Goal: Task Accomplishment & Management: Use online tool/utility

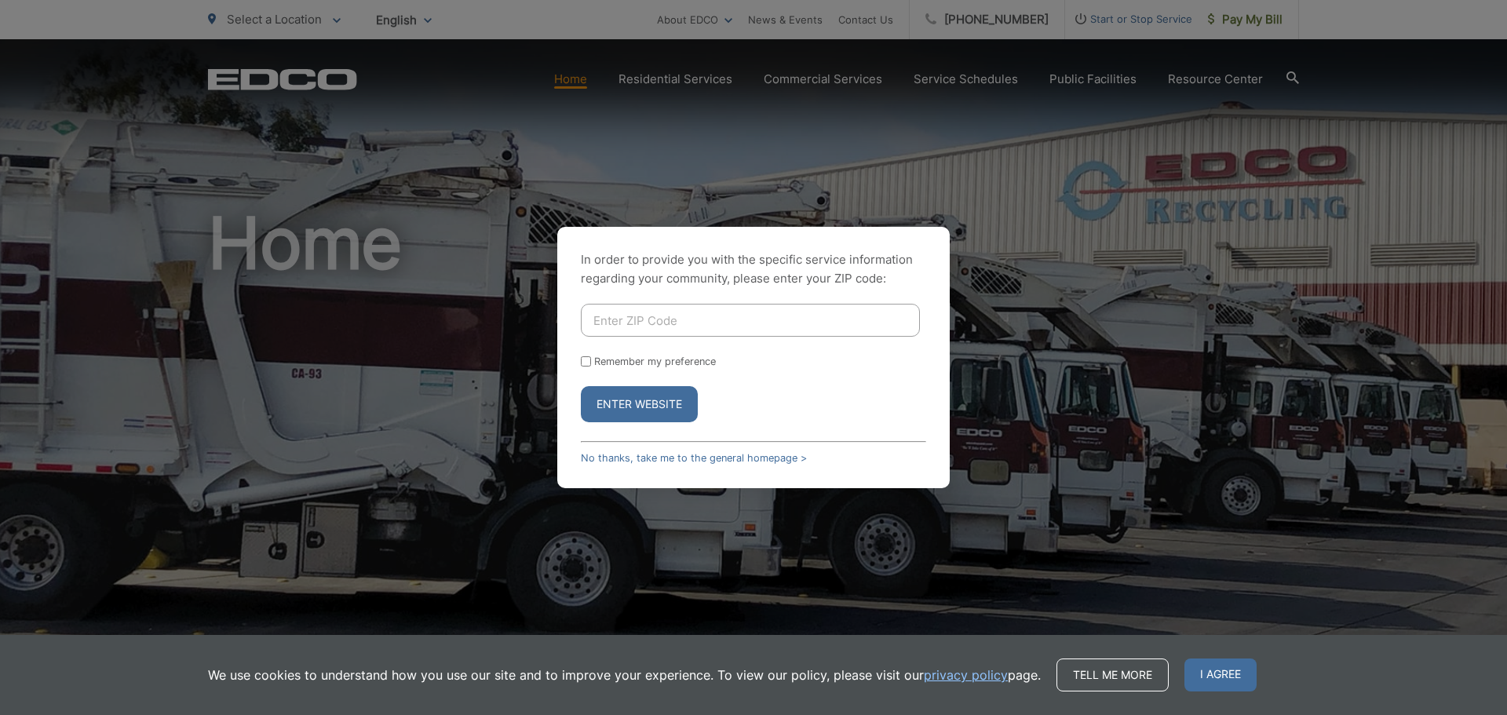
click at [742, 330] on input "Enter ZIP Code" at bounding box center [750, 320] width 339 height 33
click at [674, 405] on button "Enter Website" at bounding box center [639, 404] width 117 height 36
click at [680, 307] on input "Enter ZIP Code" at bounding box center [750, 320] width 339 height 33
type input "92128"
click at [665, 403] on button "Enter Website" at bounding box center [639, 404] width 117 height 36
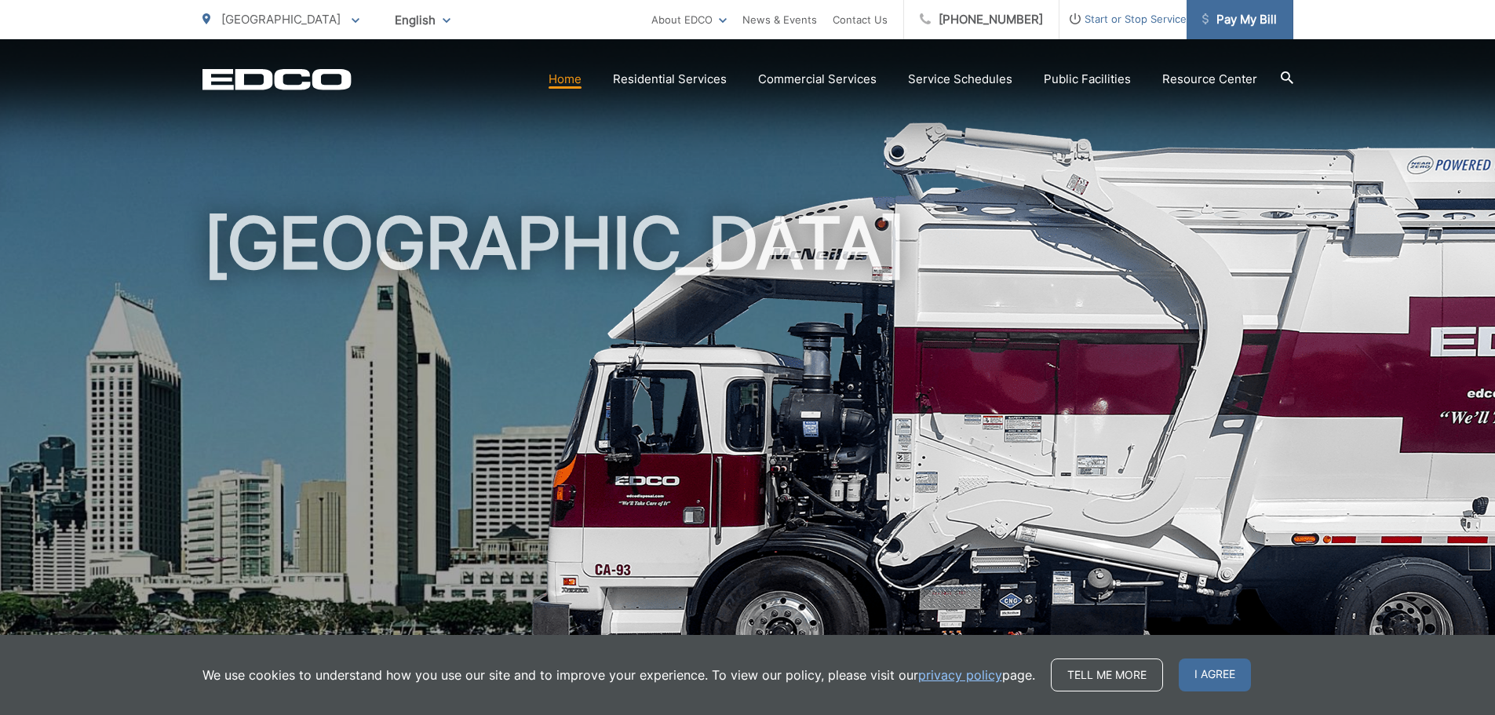
click at [1254, 28] on span "Pay My Bill" at bounding box center [1239, 19] width 75 height 19
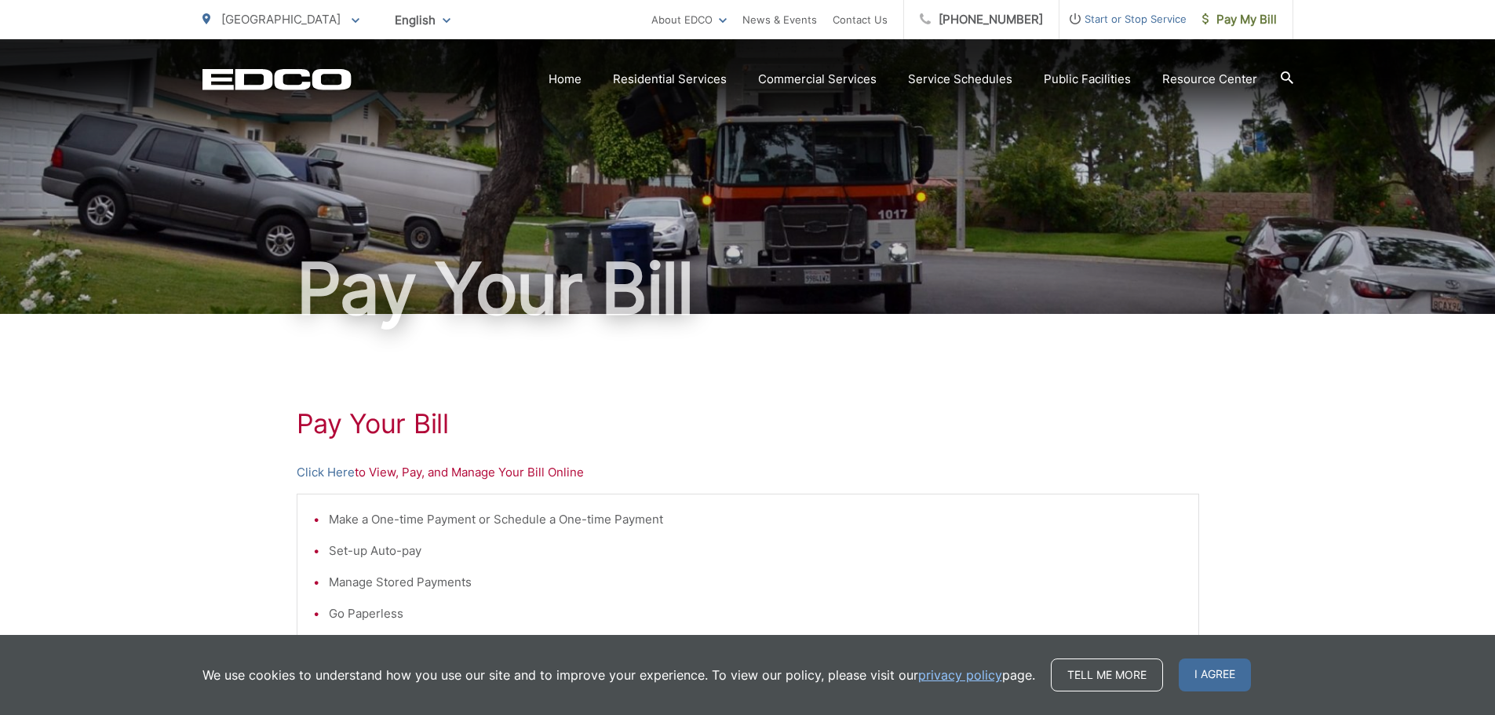
click at [338, 485] on div "Pay Your [PERSON_NAME] Here to View, Pay, and Manage Your Bill Online Make a On…" at bounding box center [748, 666] width 902 height 705
click at [338, 480] on link "Click Here" at bounding box center [326, 472] width 58 height 19
